Goal: Check status: Check status

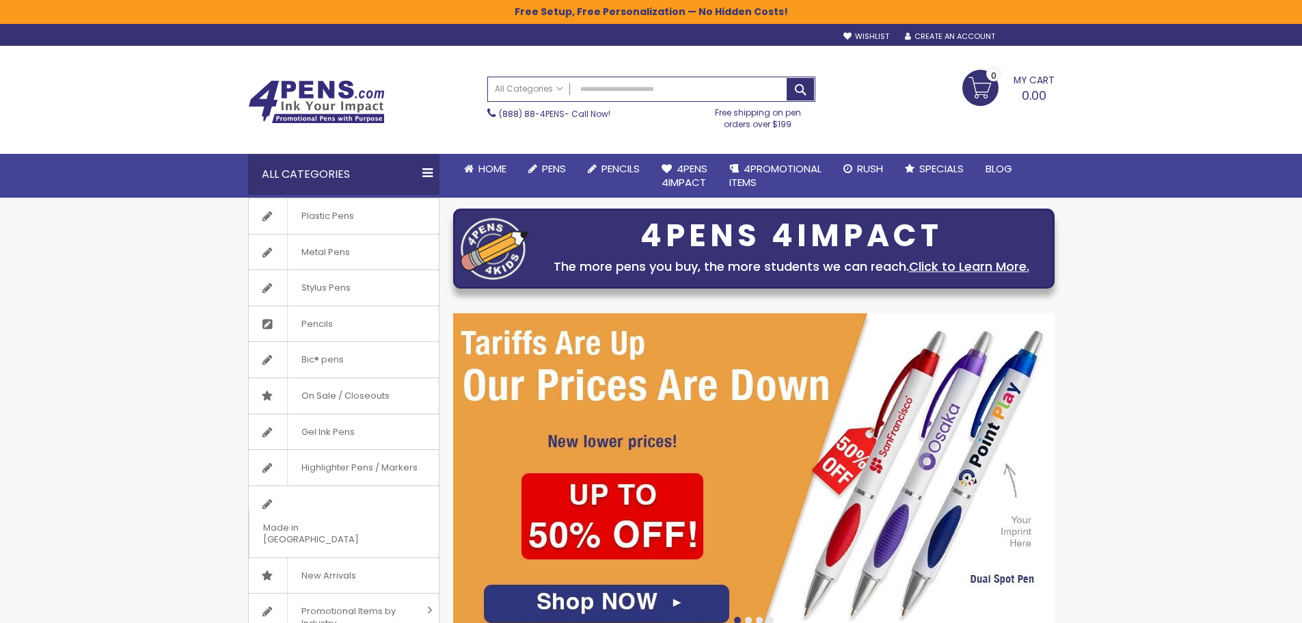
type input "**********"
click at [1034, 38] on div "Sign In" at bounding box center [1031, 37] width 45 height 10
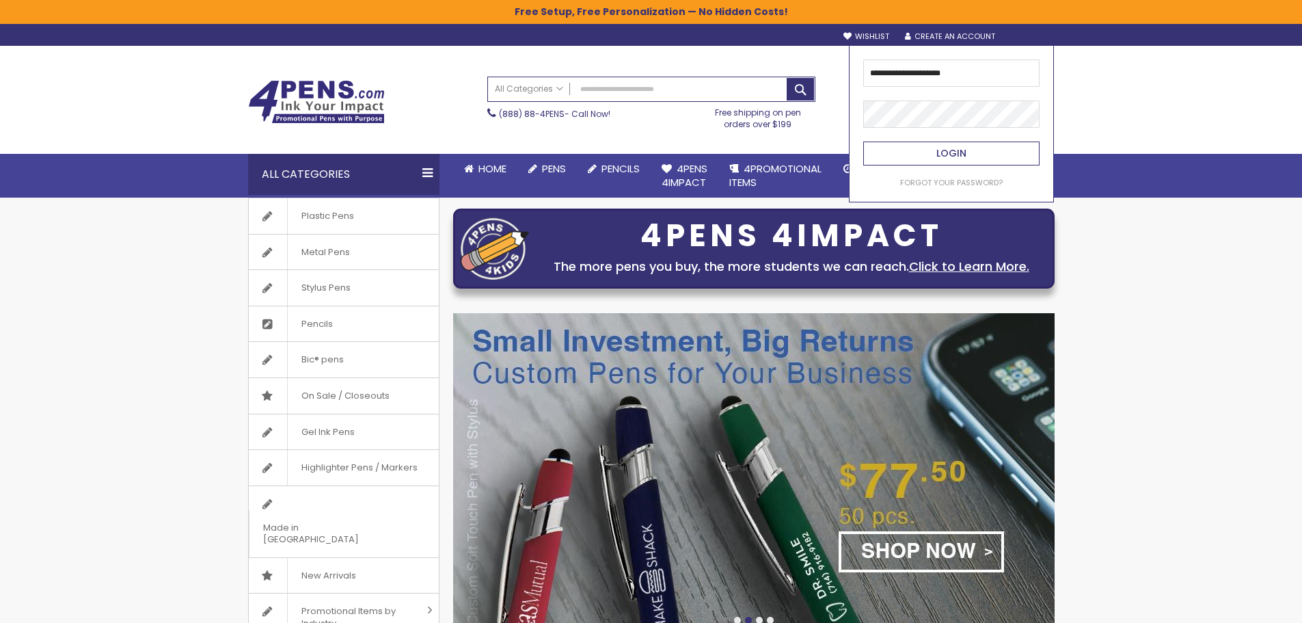
click at [948, 142] on button "Login" at bounding box center [951, 154] width 176 height 24
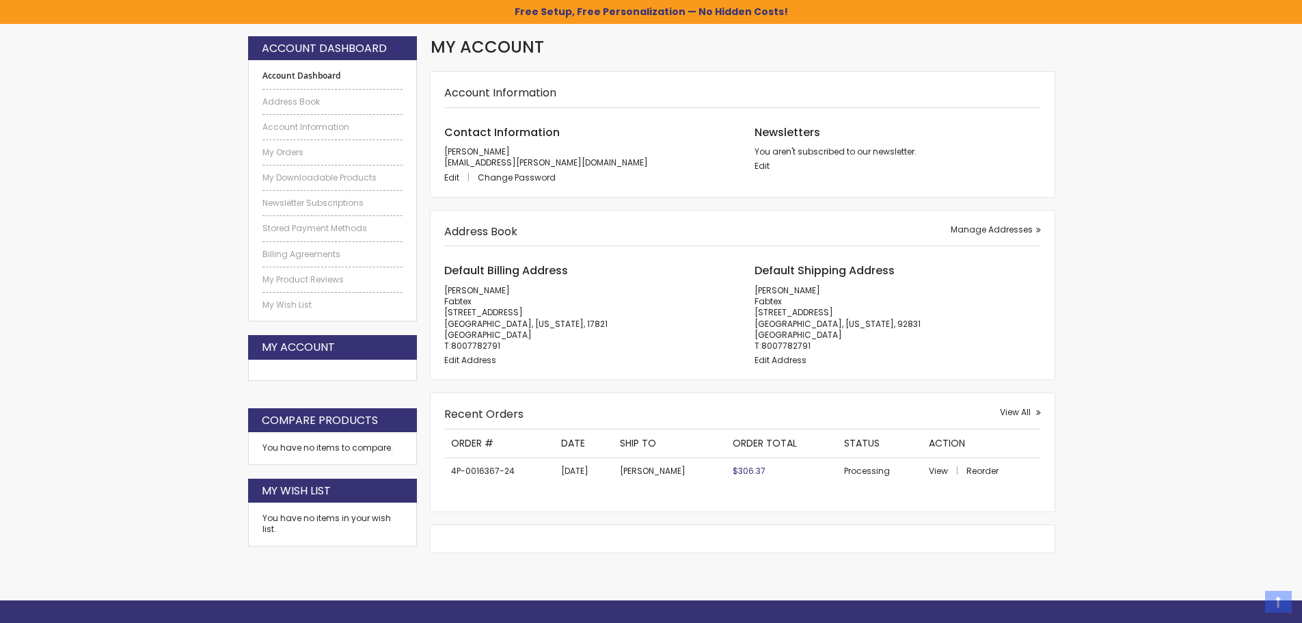
scroll to position [205, 0]
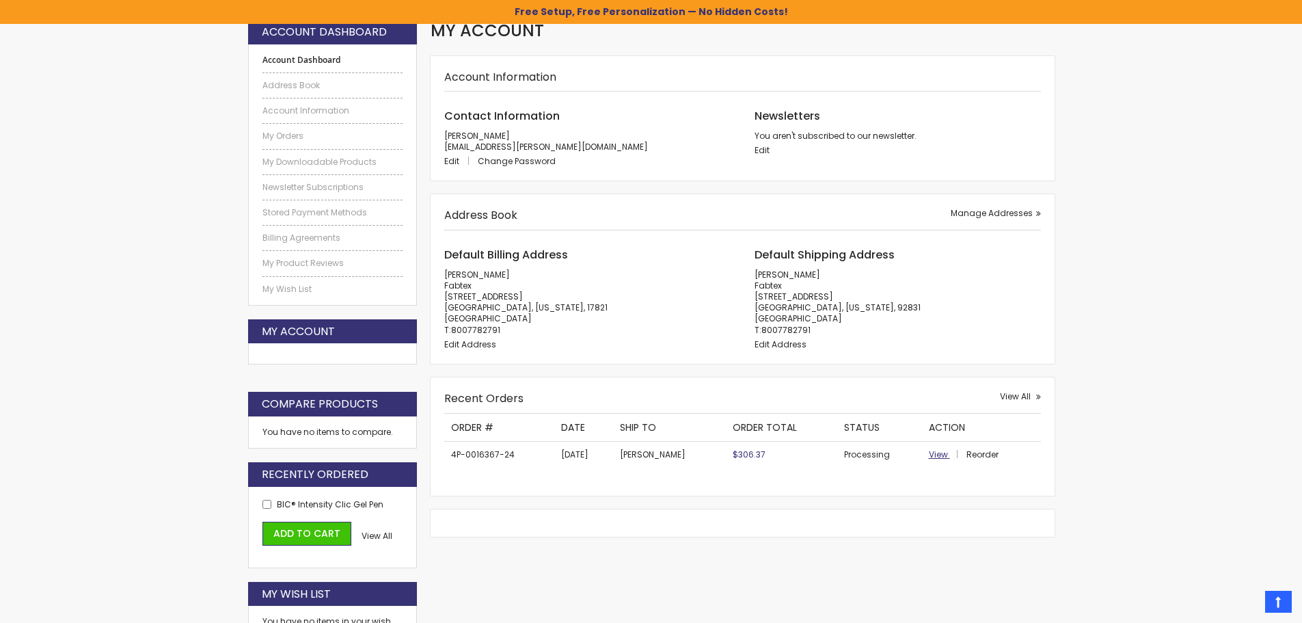
click at [930, 457] on span "View" at bounding box center [938, 454] width 19 height 12
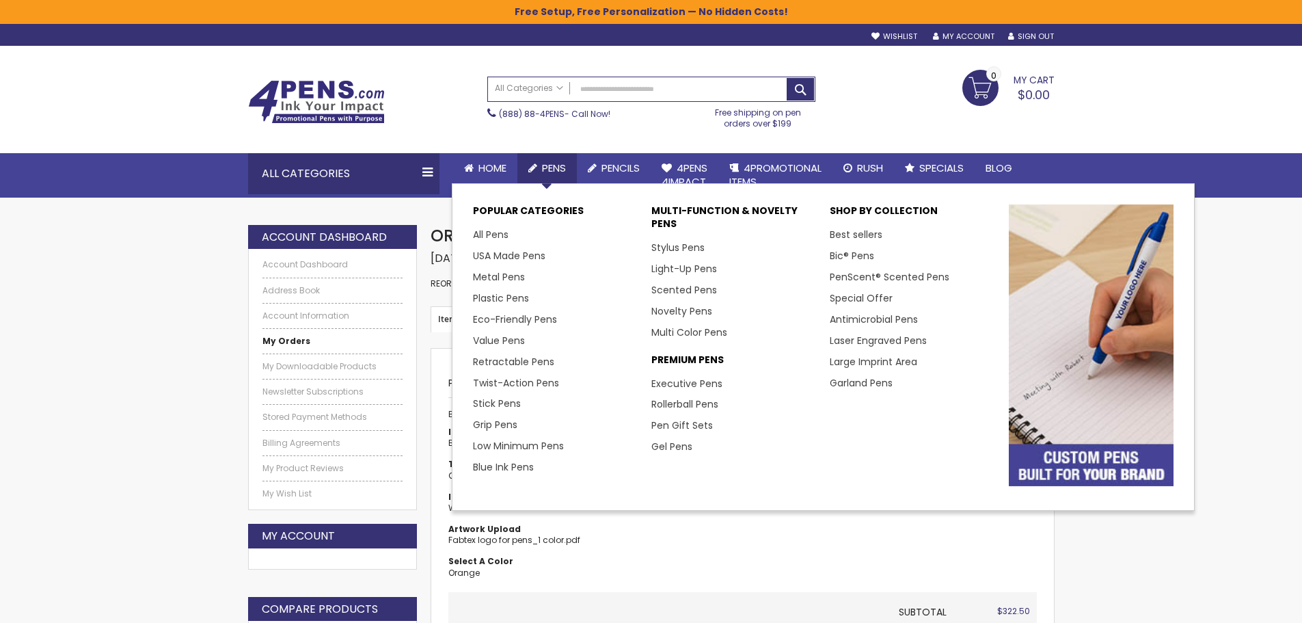
click at [537, 170] on icon at bounding box center [532, 168] width 9 height 10
